Goal: Use online tool/utility: Utilize a website feature to perform a specific function

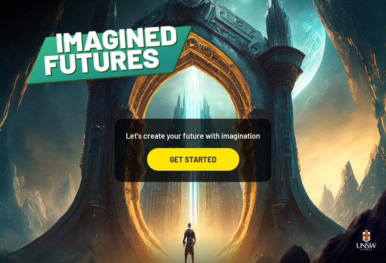
click at [207, 163] on div "GET STARTED" at bounding box center [193, 159] width 92 height 23
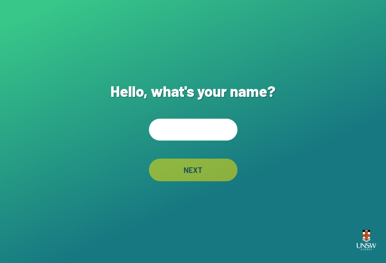
click at [188, 131] on input "text" at bounding box center [193, 130] width 89 height 22
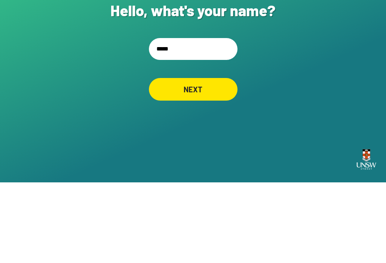
type input "******"
click at [179, 159] on div "NEXT" at bounding box center [193, 170] width 89 height 23
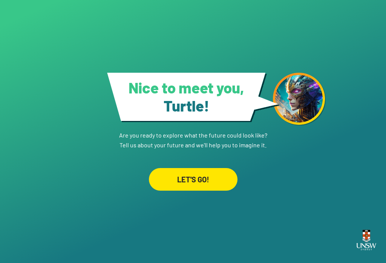
click at [213, 184] on div "LET'S GO!" at bounding box center [193, 179] width 89 height 23
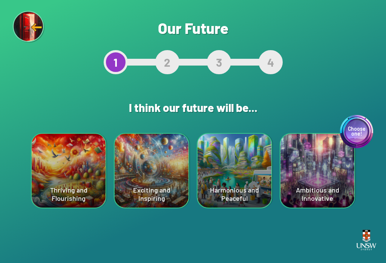
scroll to position [12, 0]
click at [289, 168] on div "Choose one! Ambitious and Innovative" at bounding box center [318, 171] width 74 height 74
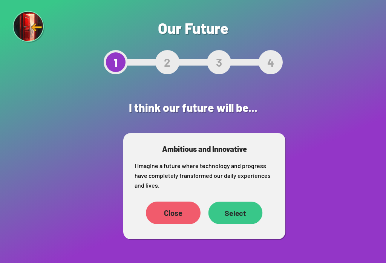
click at [246, 204] on div "Select" at bounding box center [236, 213] width 54 height 22
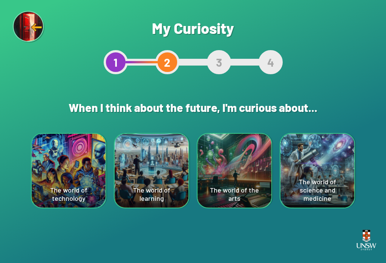
click at [289, 181] on div "The world of science and medicine" at bounding box center [318, 171] width 74 height 74
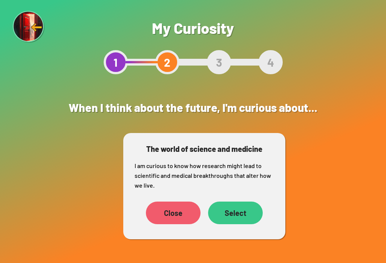
click at [252, 217] on div "Select" at bounding box center [235, 213] width 55 height 23
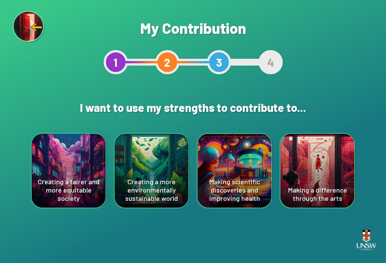
click at [70, 157] on div "Creating a fairer and more equitable society" at bounding box center [69, 171] width 74 height 74
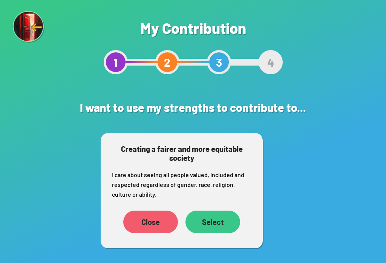
click at [229, 228] on div "Select" at bounding box center [213, 222] width 55 height 23
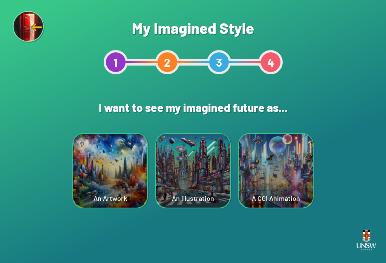
click at [104, 154] on div "An Artwork" at bounding box center [110, 171] width 74 height 74
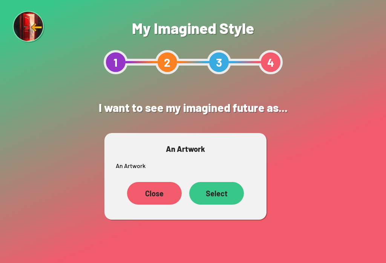
click at [221, 202] on div "Select" at bounding box center [216, 193] width 55 height 23
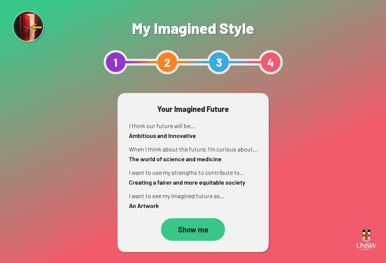
click at [207, 238] on div "Show me" at bounding box center [193, 229] width 64 height 23
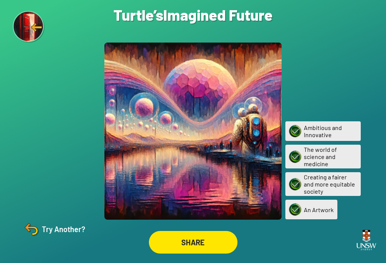
click at [220, 248] on div "SHARE" at bounding box center [193, 242] width 89 height 23
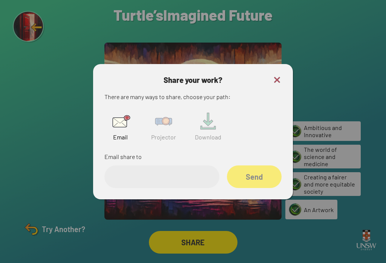
click at [278, 84] on img at bounding box center [277, 79] width 9 height 9
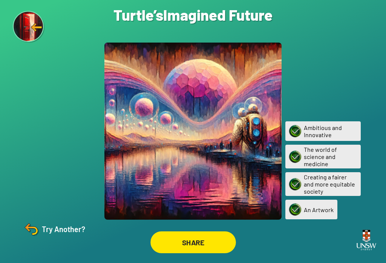
click at [208, 250] on div "SHARE" at bounding box center [193, 243] width 86 height 22
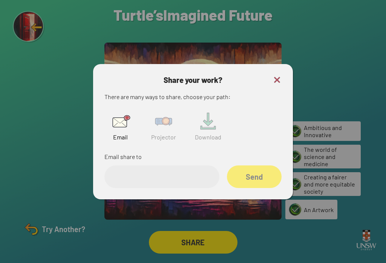
click at [188, 184] on input "email" at bounding box center [161, 177] width 115 height 23
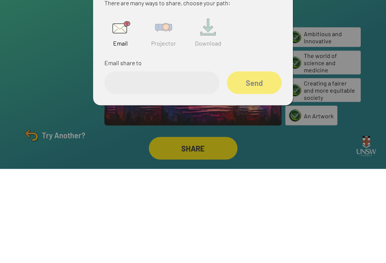
click at [161, 109] on img at bounding box center [164, 121] width 24 height 24
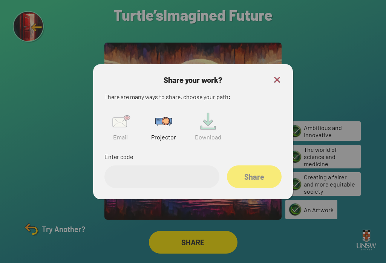
click at [183, 170] on input "text" at bounding box center [161, 177] width 115 height 23
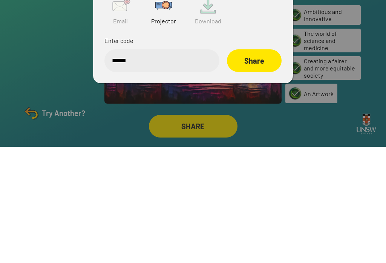
type input "******"
click at [260, 166] on div "Share" at bounding box center [254, 177] width 55 height 23
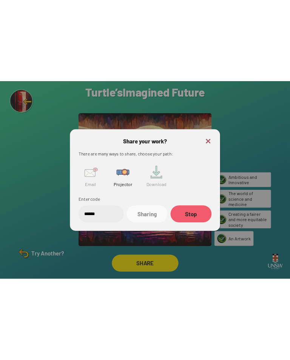
scroll to position [0, 0]
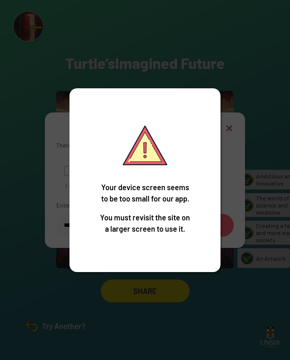
click at [212, 285] on div "Your device screen seems to be too small for our app. You must revisit the site…" at bounding box center [145, 180] width 290 height 360
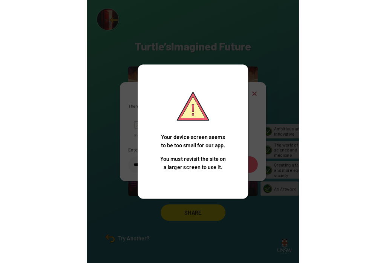
scroll to position [12, 0]
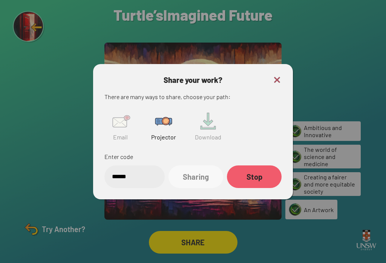
click at [280, 75] on img at bounding box center [277, 79] width 9 height 9
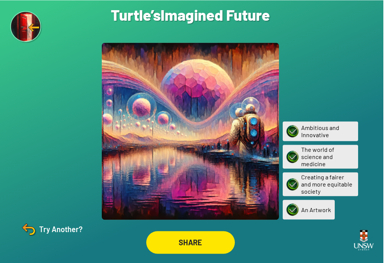
scroll to position [0, 0]
